Goal: Information Seeking & Learning: Find specific fact

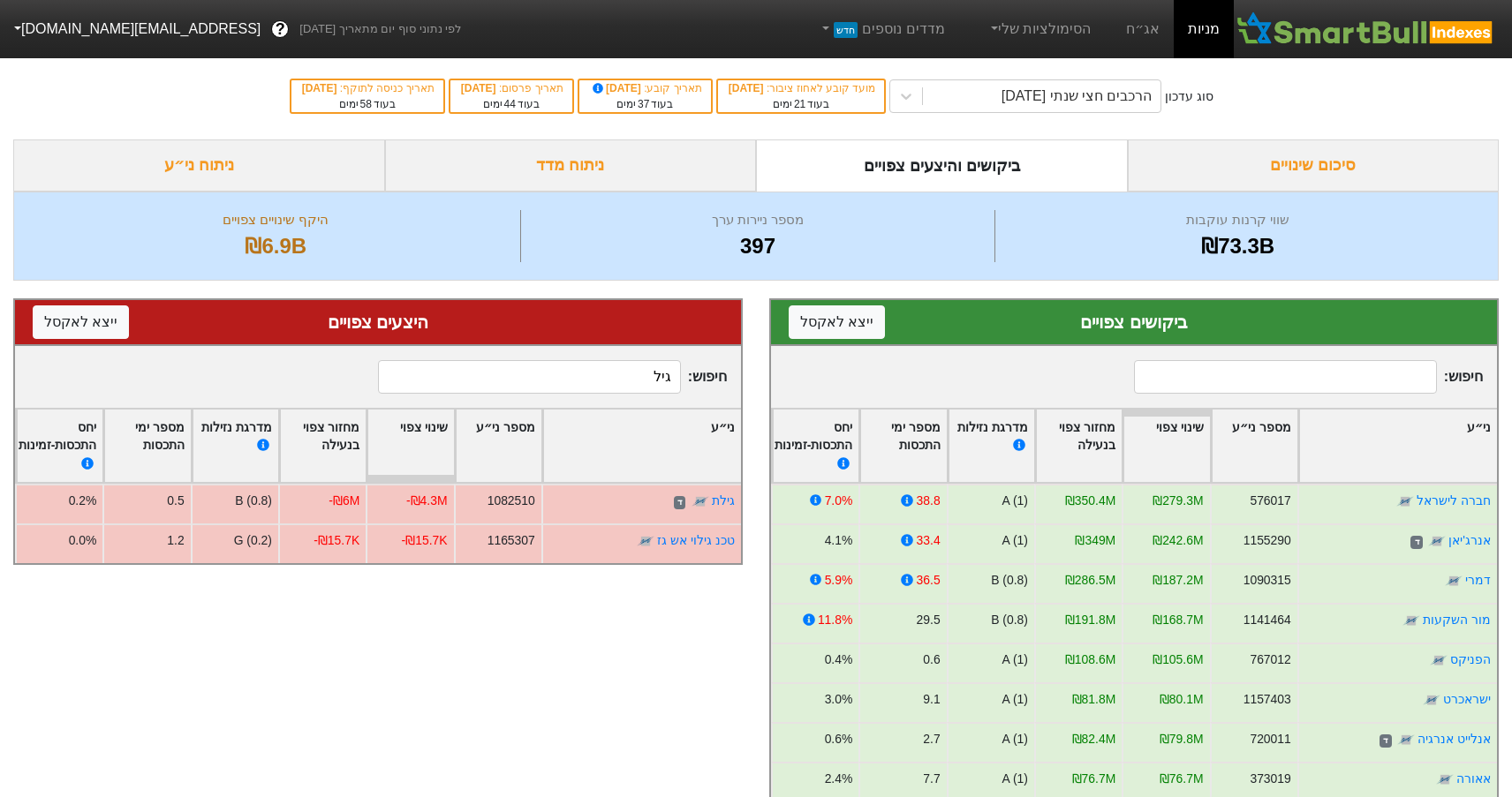
click at [1326, 168] on div "סיכום שינויים" at bounding box center [1314, 166] width 372 height 52
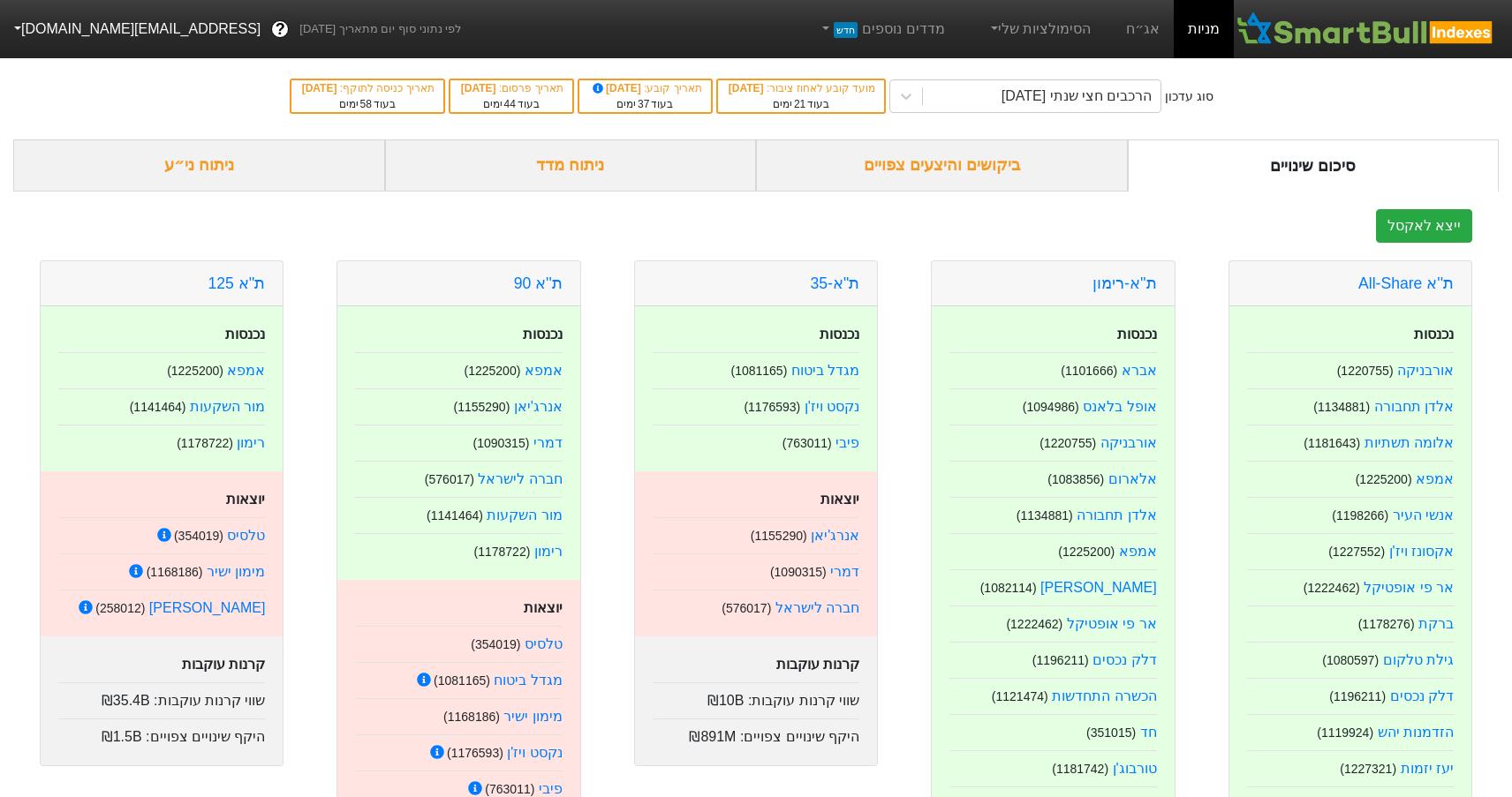
scroll to position [89, 0]
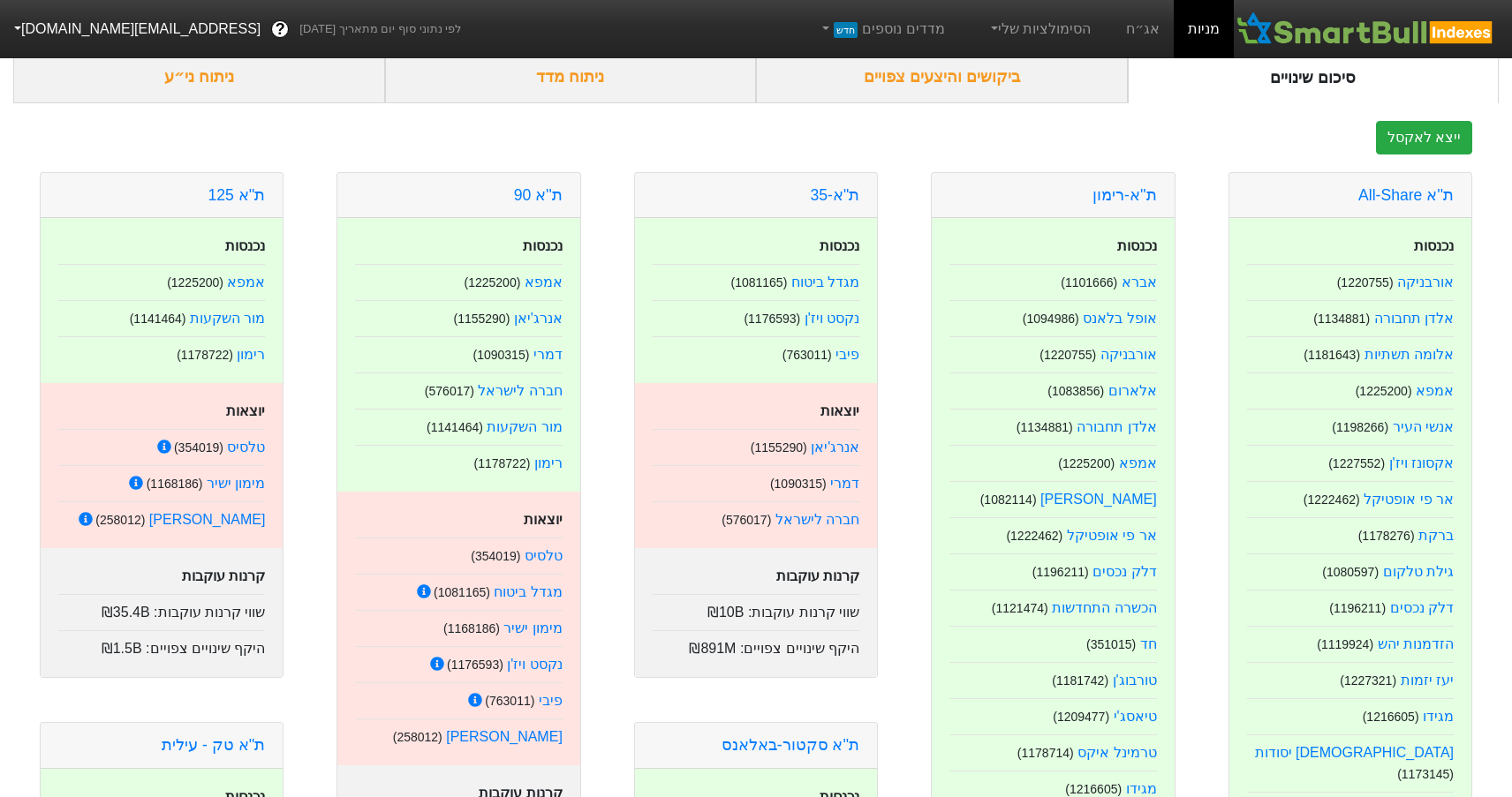
click at [942, 83] on div "ביקושים והיצעים צפויים" at bounding box center [942, 77] width 372 height 52
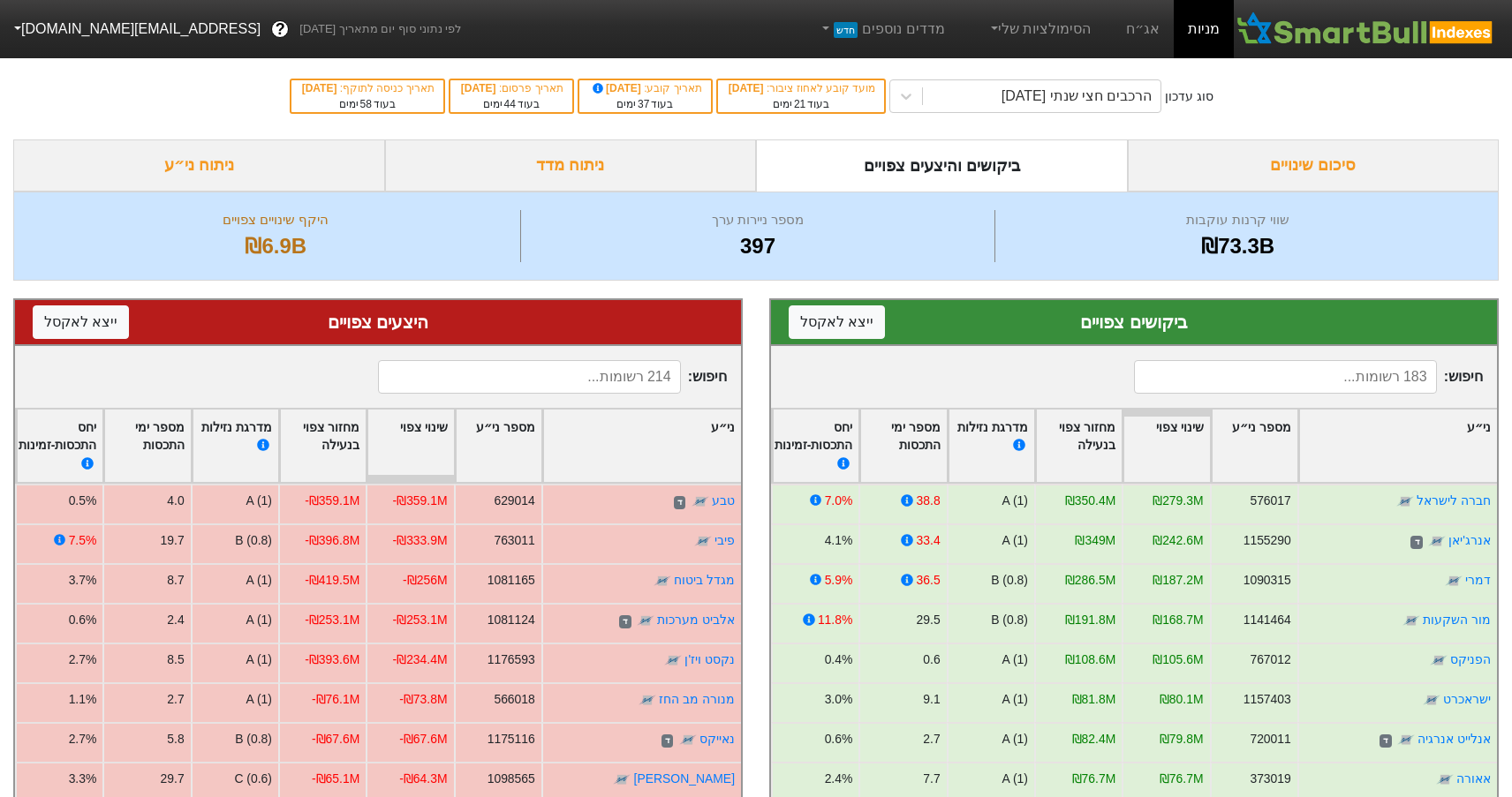
scroll to position [176, 0]
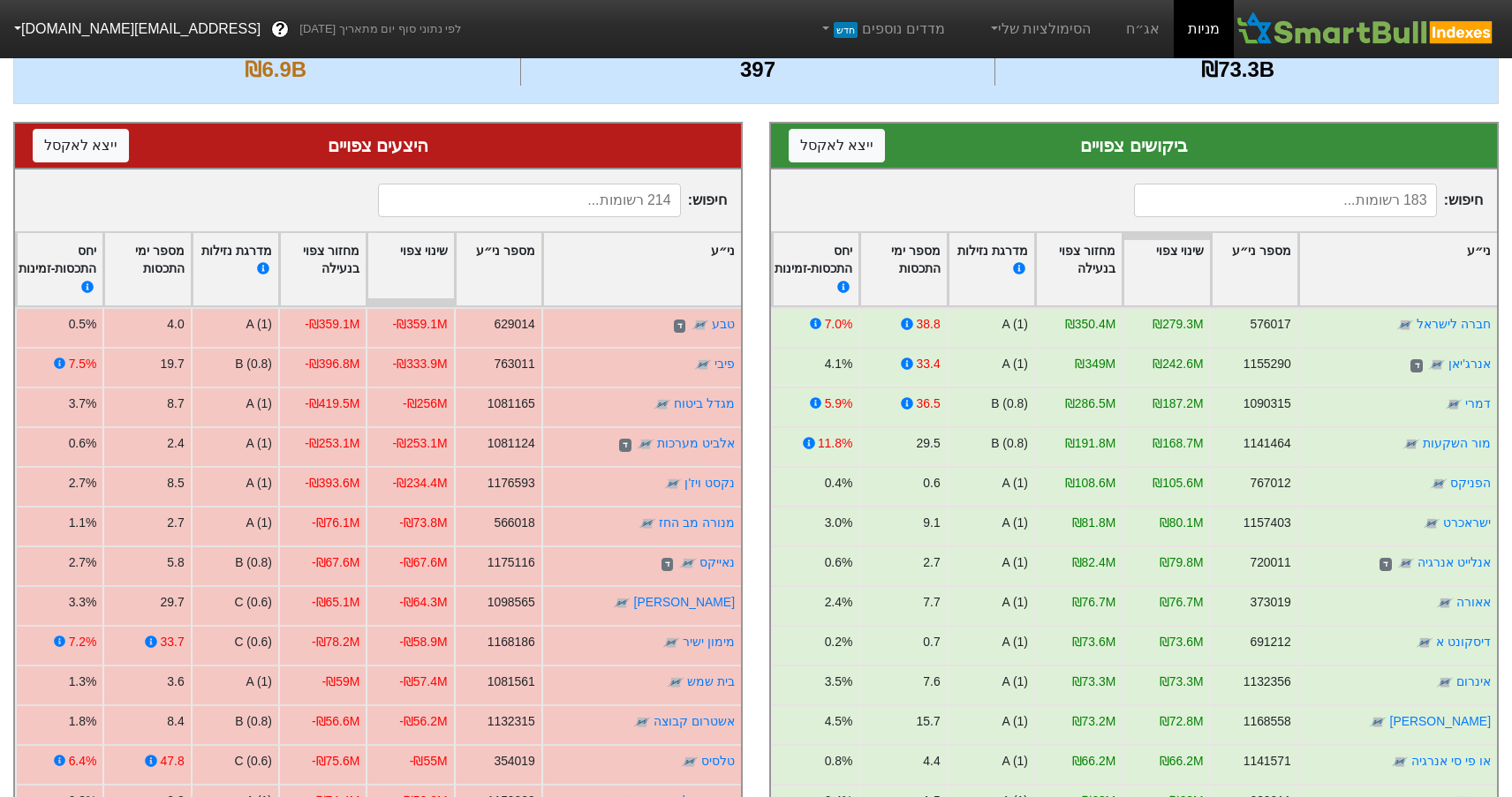
click at [1305, 205] on input at bounding box center [1286, 200] width 302 height 34
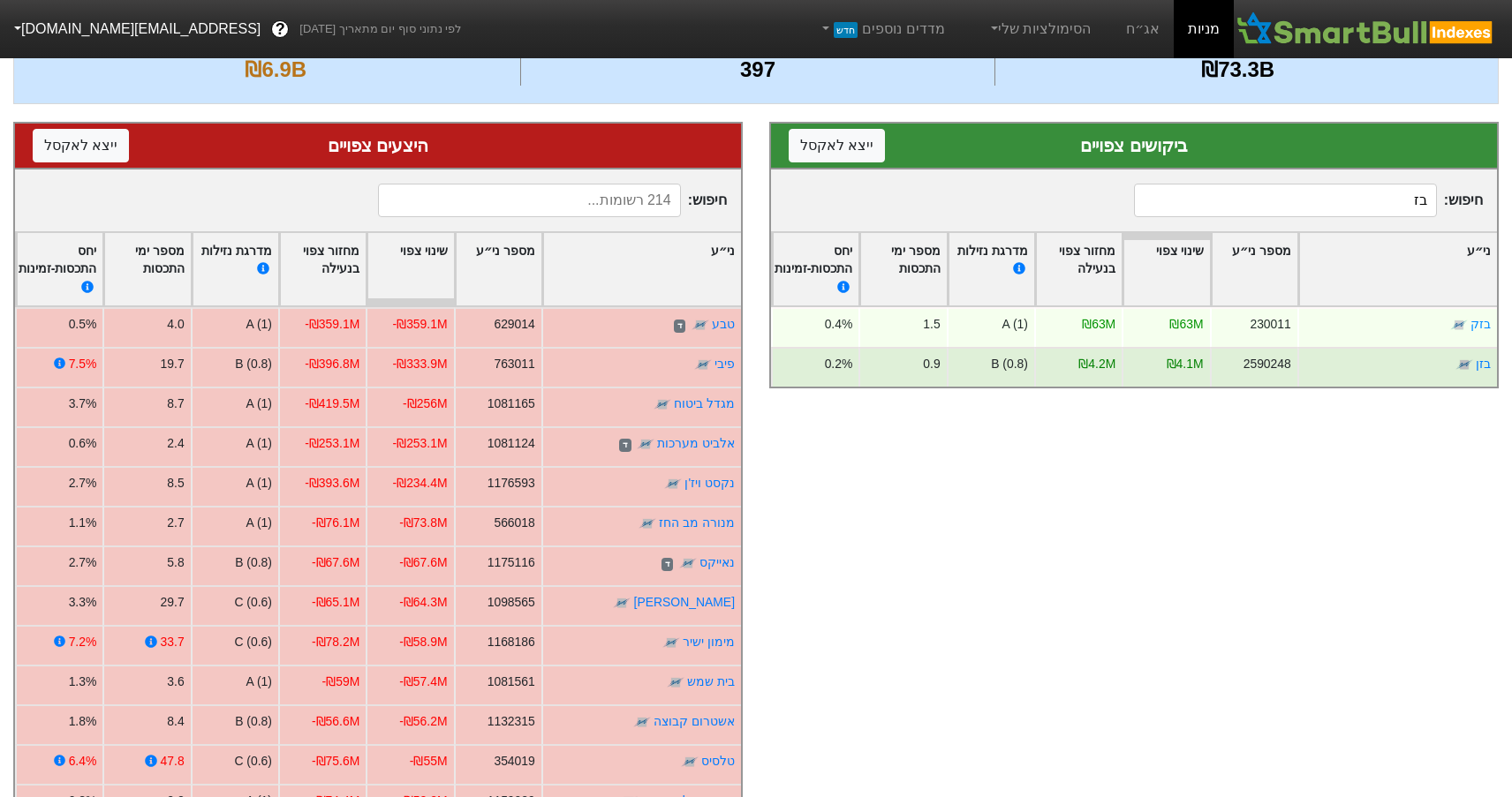
type input "בז"
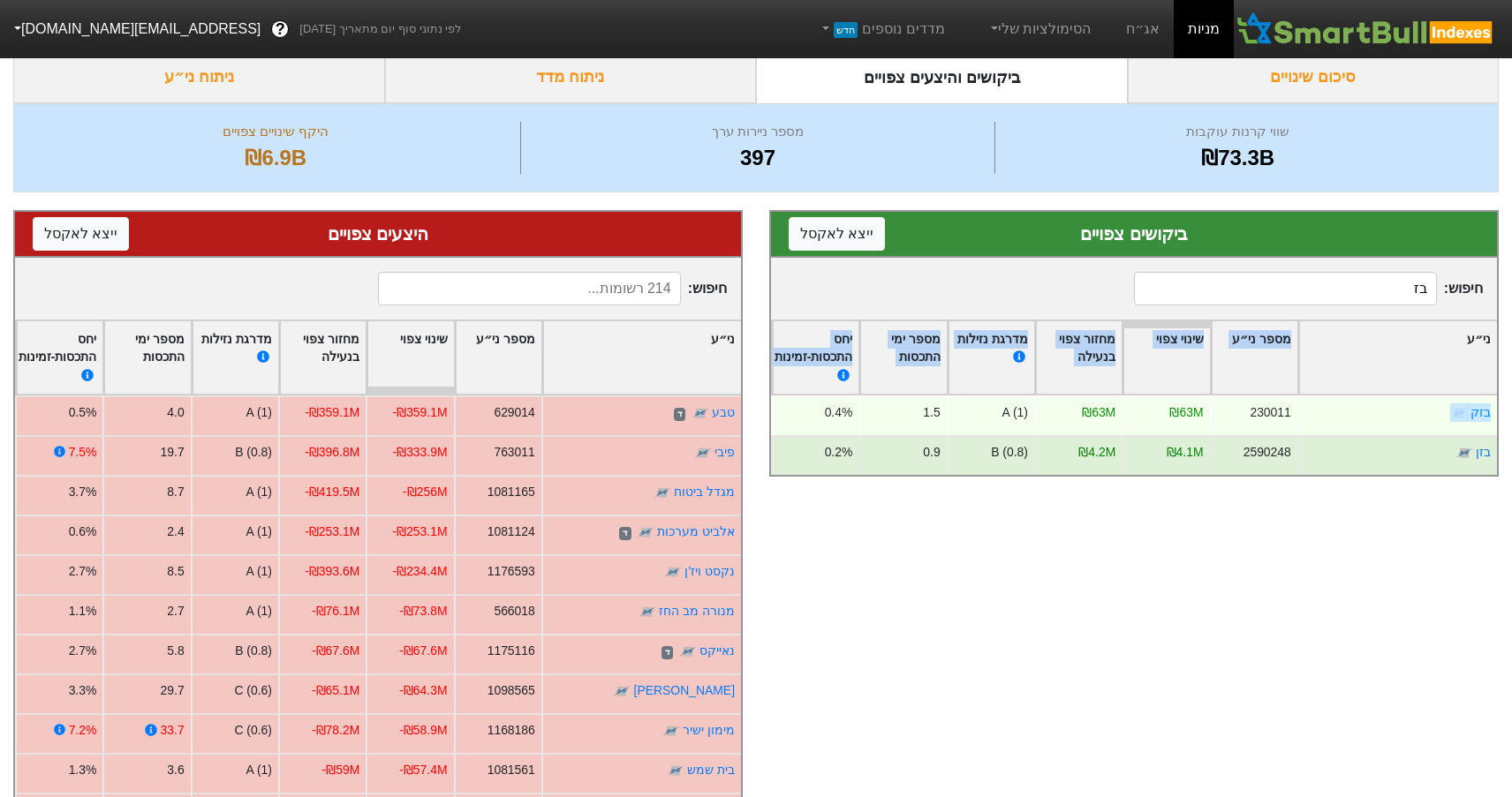
click at [1358, 407] on div "ני״ע מספר ני״ע שינוי צפוי מחזור צפוי בנעילה מדרגת נזילות מספר ימי התכסות יחס הת…" at bounding box center [1134, 398] width 726 height 156
